Goal: Use online tool/utility: Utilize a website feature to perform a specific function

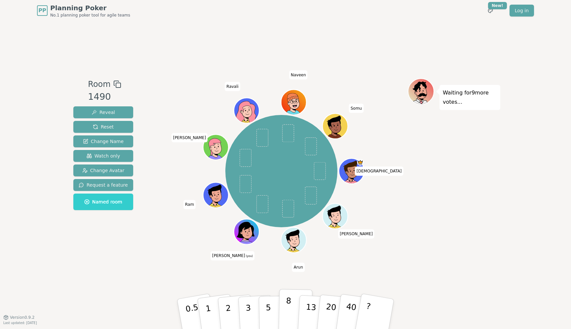
click at [294, 309] on button "8" at bounding box center [296, 314] width 34 height 50
click at [287, 303] on p "8" at bounding box center [288, 314] width 6 height 36
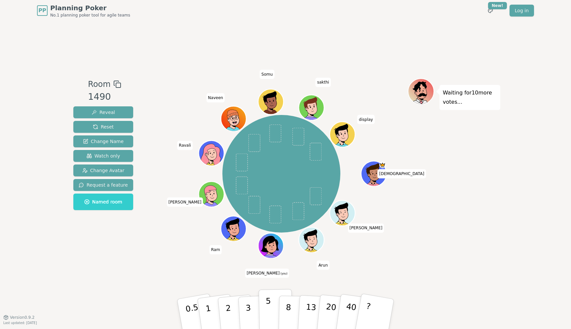
click at [267, 311] on p "5" at bounding box center [269, 314] width 6 height 36
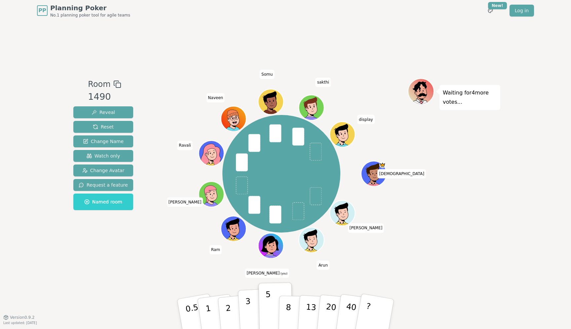
click at [253, 307] on button "3" at bounding box center [256, 314] width 36 height 52
click at [266, 304] on p "5" at bounding box center [269, 314] width 6 height 36
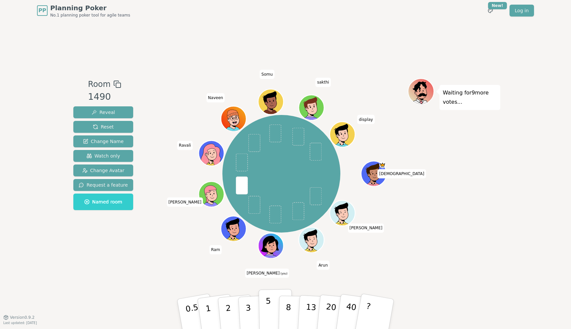
click at [273, 311] on button "5" at bounding box center [276, 314] width 34 height 50
click at [290, 301] on p "8" at bounding box center [288, 314] width 6 height 36
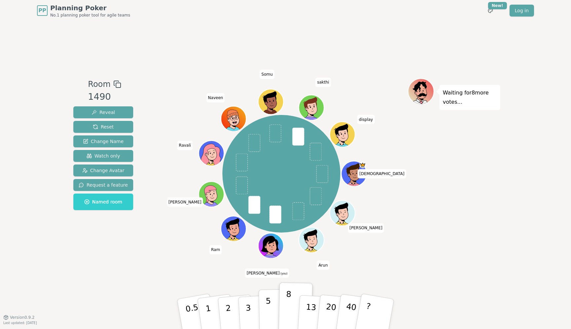
click at [269, 308] on p "5" at bounding box center [269, 314] width 6 height 36
click at [289, 308] on p "8" at bounding box center [288, 314] width 6 height 36
click at [288, 307] on p "8" at bounding box center [288, 314] width 6 height 36
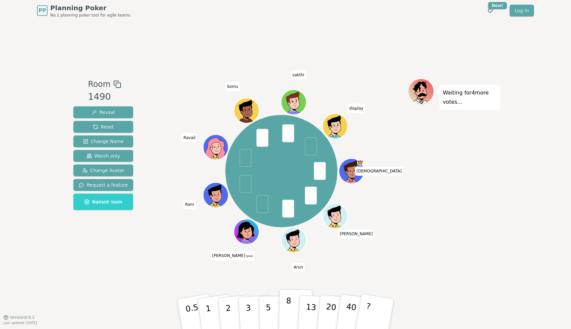
click at [289, 313] on p "8" at bounding box center [288, 314] width 6 height 36
